Goal: Navigation & Orientation: Understand site structure

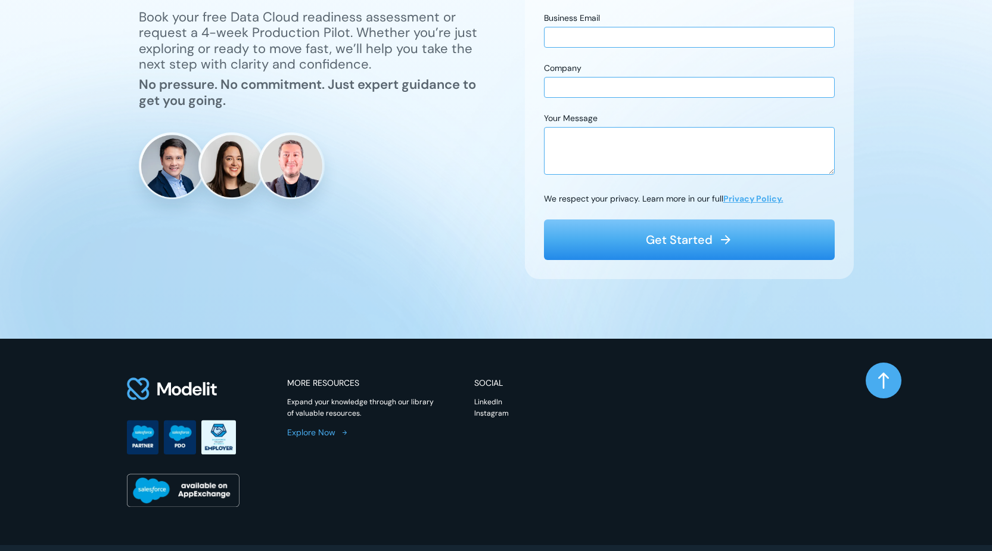
scroll to position [3494, 0]
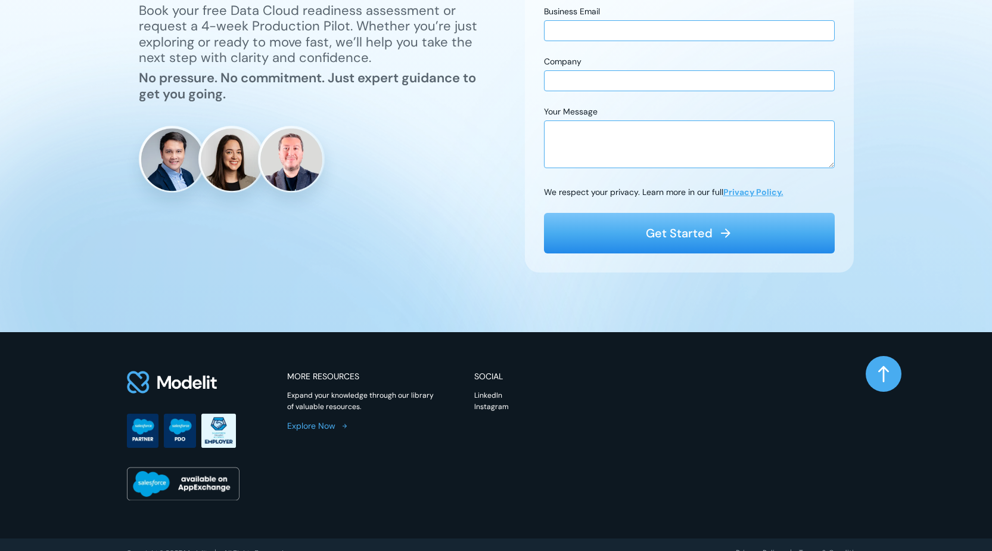
click at [318, 420] on p "Explore Now" at bounding box center [311, 426] width 48 height 13
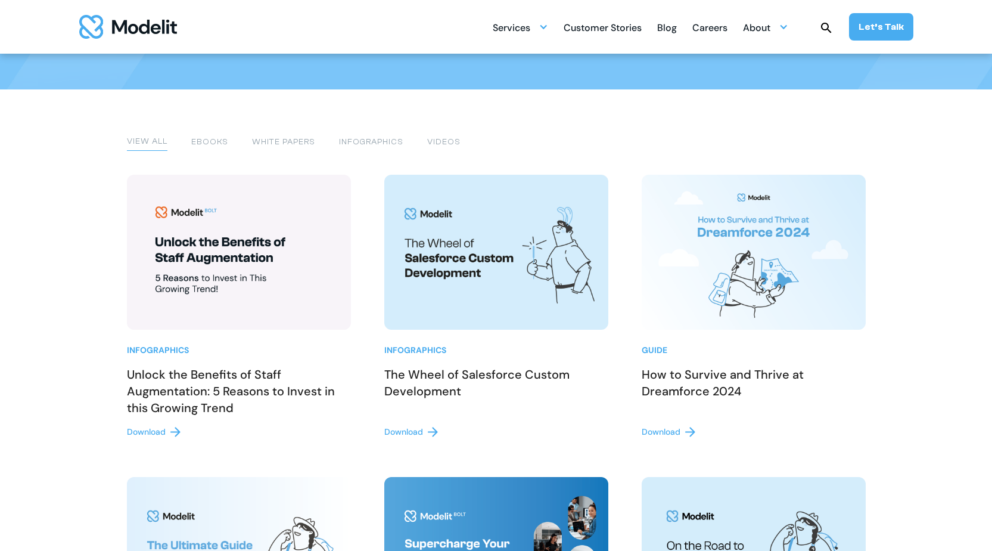
scroll to position [298, 0]
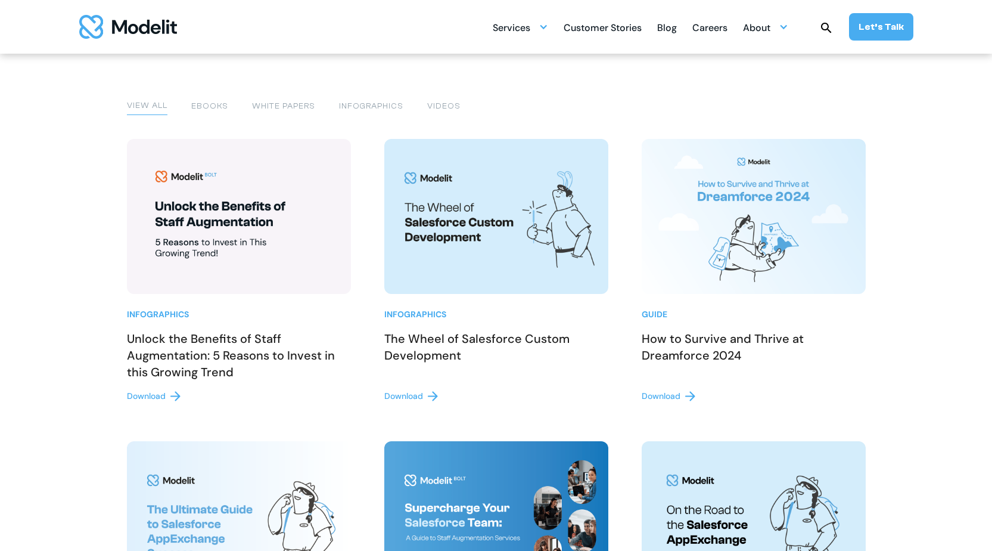
click at [613, 20] on div "Customer Stories" at bounding box center [603, 28] width 78 height 23
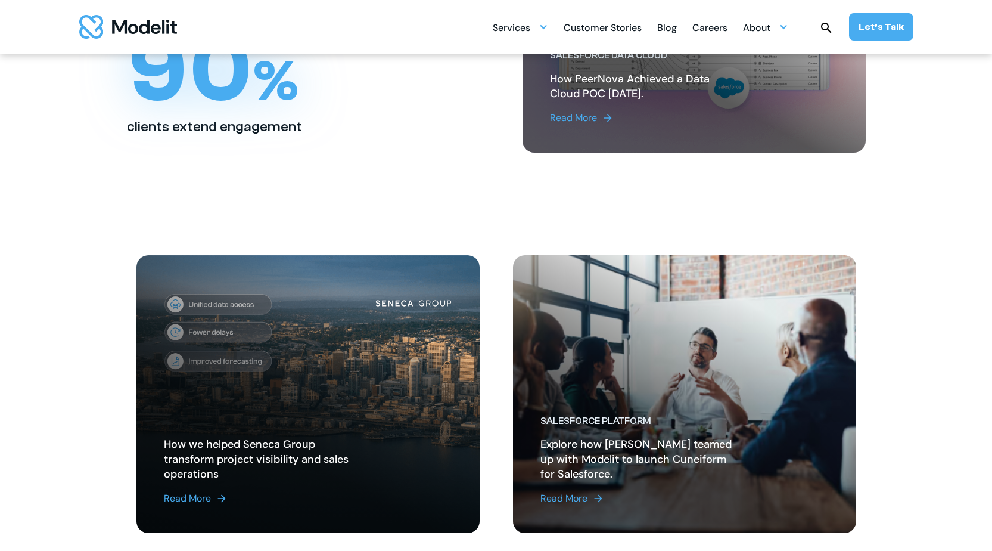
scroll to position [119, 0]
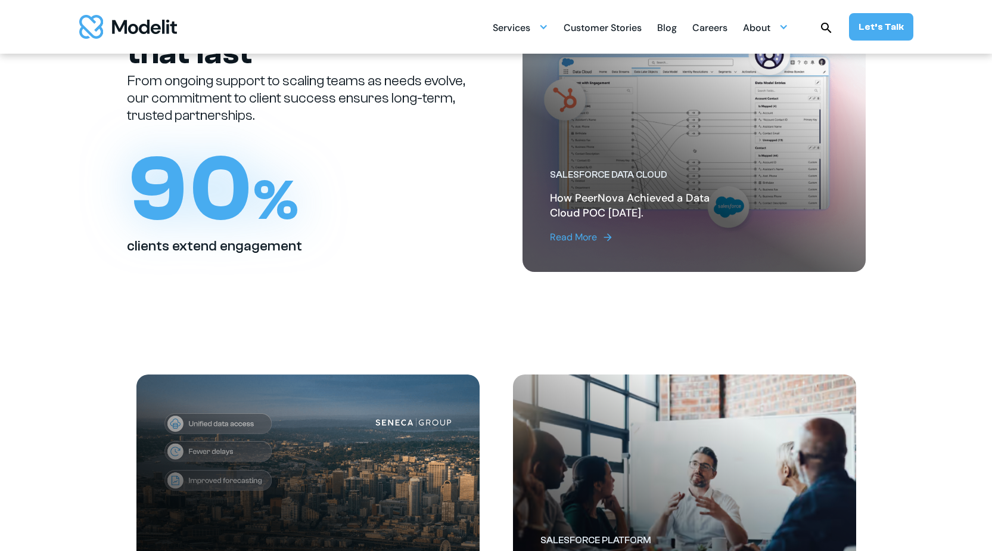
click at [670, 28] on div "Blog" at bounding box center [667, 28] width 20 height 23
